Goal: Information Seeking & Learning: Get advice/opinions

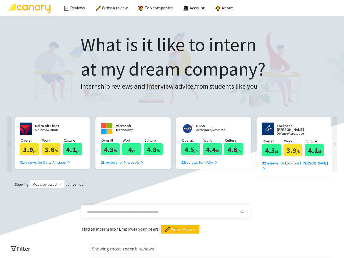
click at [192, 8] on span "Account" at bounding box center [197, 7] width 15 height 5
click at [9, 143] on icon "left" at bounding box center [9, 144] width 2 height 3
click at [54, 143] on div "3.6 /5" at bounding box center [51, 149] width 19 height 12
click at [135, 143] on div "4 /5" at bounding box center [131, 149] width 19 height 12
click at [215, 143] on div "4.4 /5" at bounding box center [212, 149] width 19 height 12
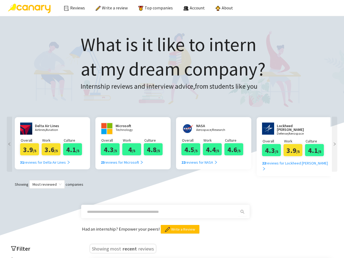
click at [296, 144] on div "3.9 /5" at bounding box center [293, 150] width 19 height 12
click at [335, 143] on icon "right" at bounding box center [335, 144] width 2 height 3
click at [47, 181] on span "Most reviewed" at bounding box center [47, 185] width 29 height 8
click at [234, 205] on span at bounding box center [165, 211] width 169 height 13
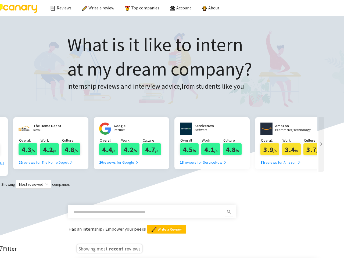
scroll to position [0, 323]
